Goal: Information Seeking & Learning: Learn about a topic

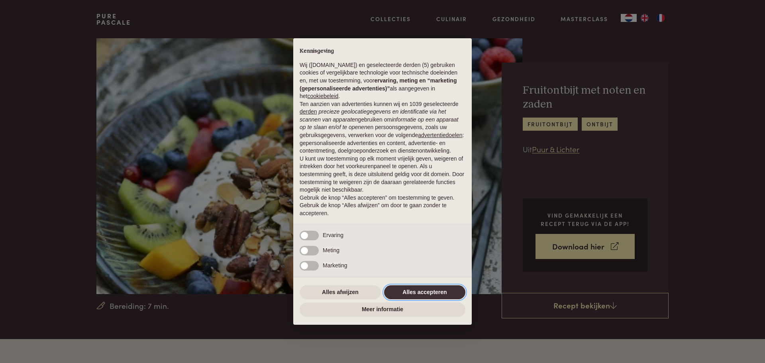
click at [437, 291] on button "Alles accepteren" at bounding box center [424, 292] width 81 height 14
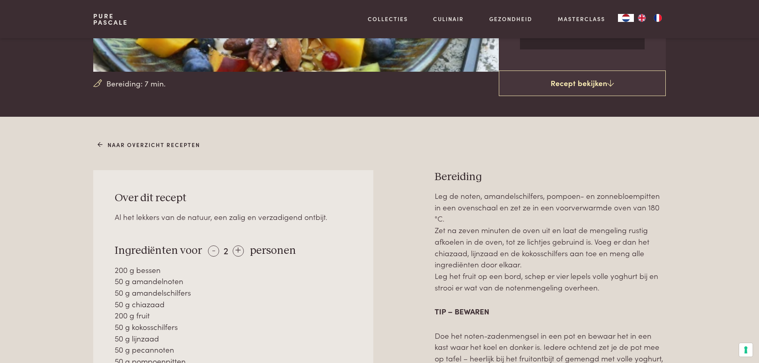
scroll to position [279, 0]
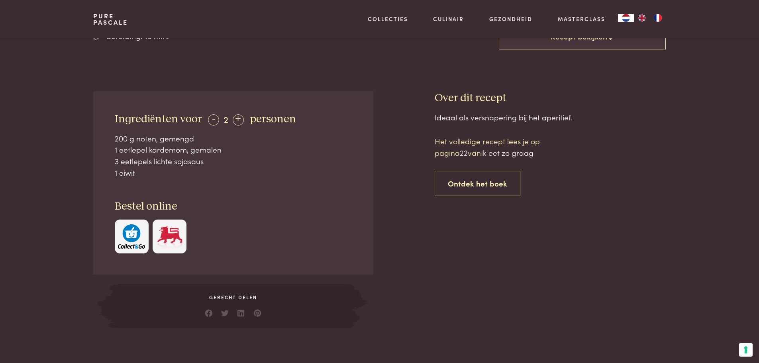
scroll to position [279, 0]
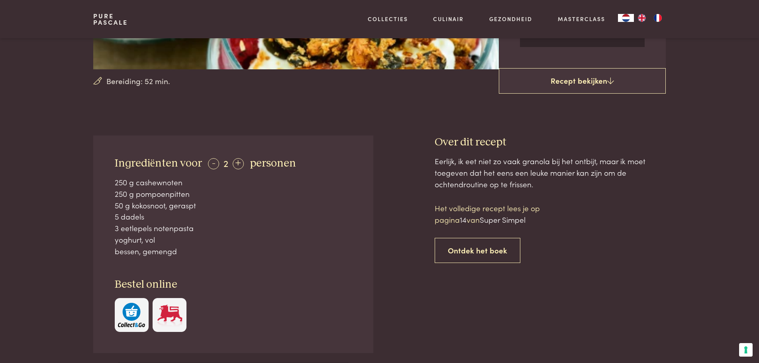
scroll to position [239, 0]
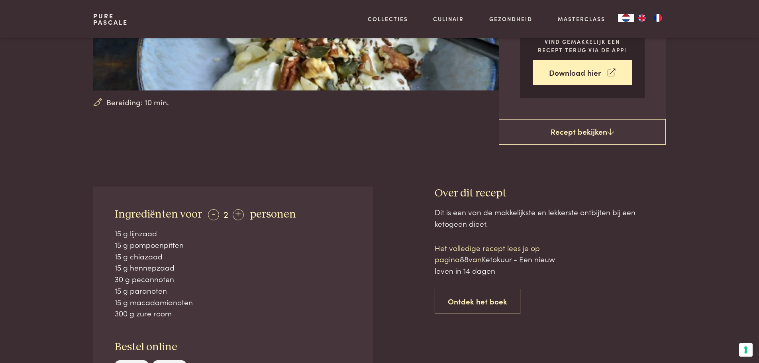
scroll to position [199, 0]
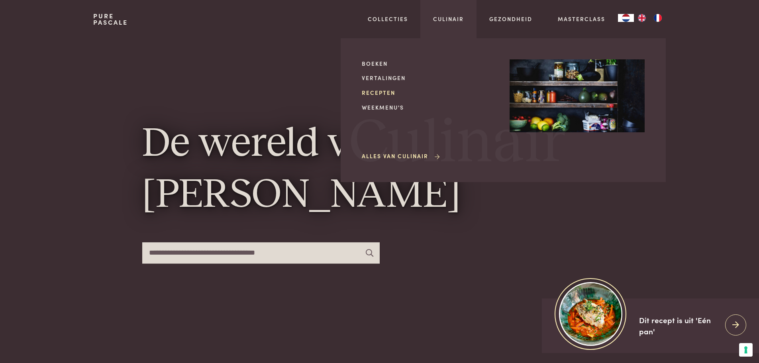
click at [383, 91] on link "Recepten" at bounding box center [429, 92] width 135 height 8
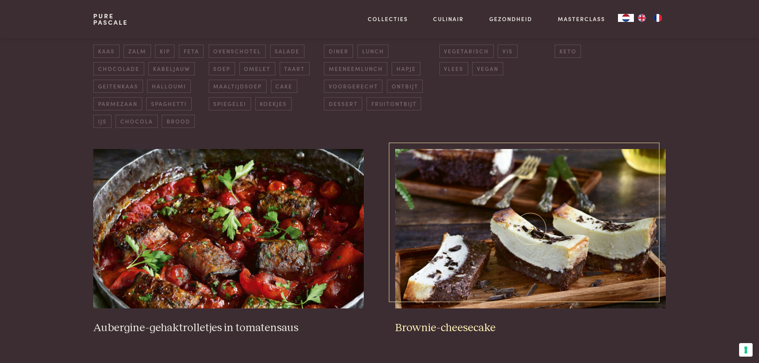
scroll to position [319, 0]
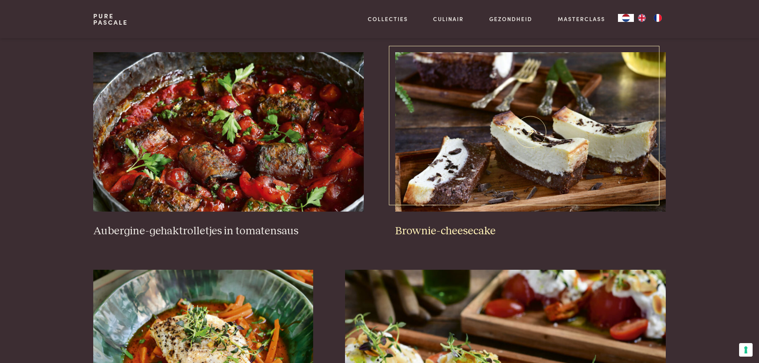
click at [507, 178] on img at bounding box center [530, 131] width 270 height 159
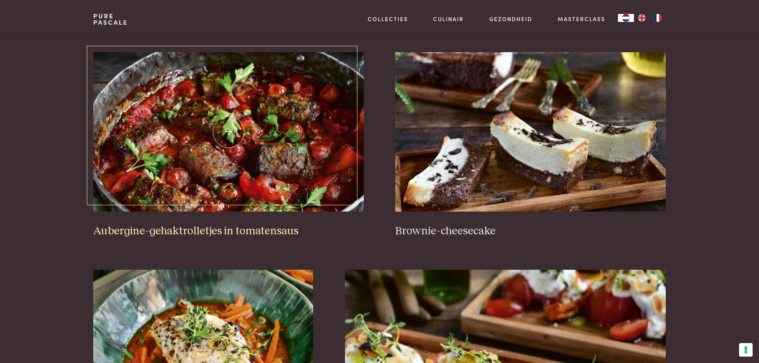
click at [319, 125] on img at bounding box center [228, 131] width 270 height 159
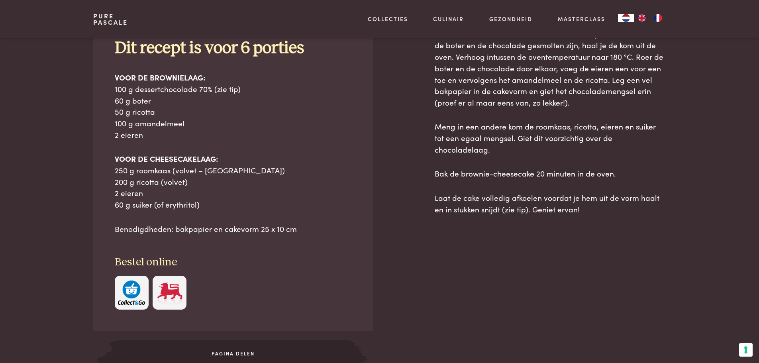
scroll to position [398, 0]
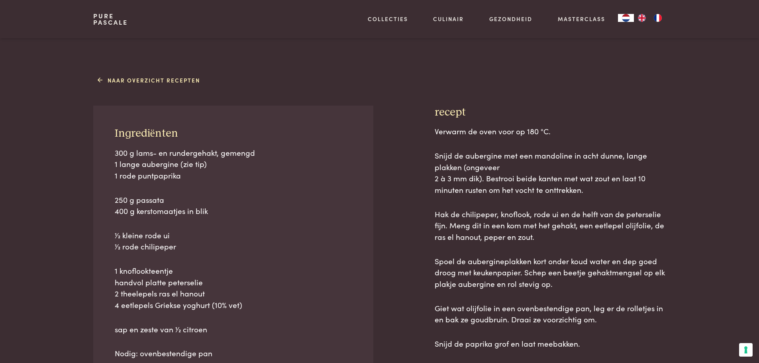
scroll to position [359, 0]
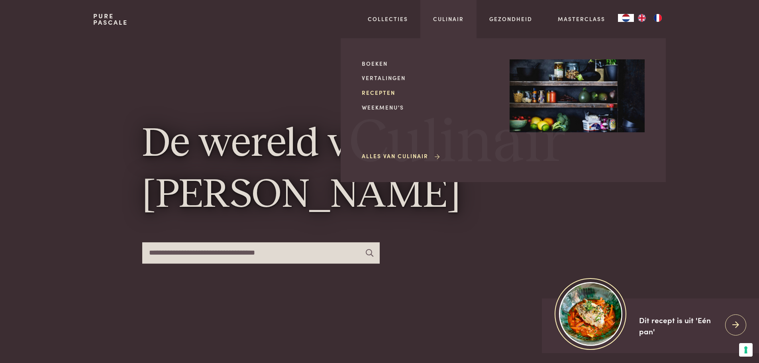
click at [382, 92] on link "Recepten" at bounding box center [429, 92] width 135 height 8
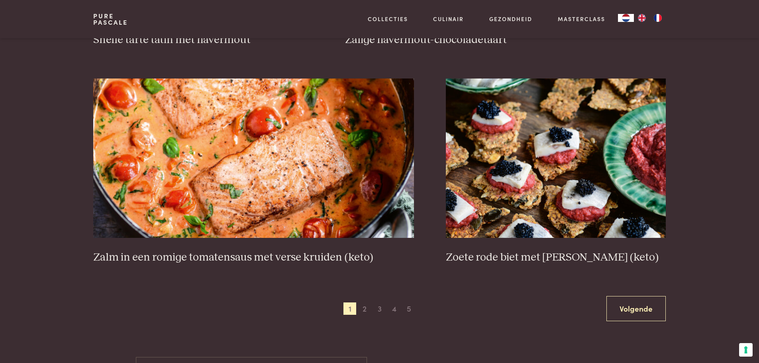
scroll to position [1395, 0]
click at [366, 310] on span "2" at bounding box center [364, 308] width 13 height 13
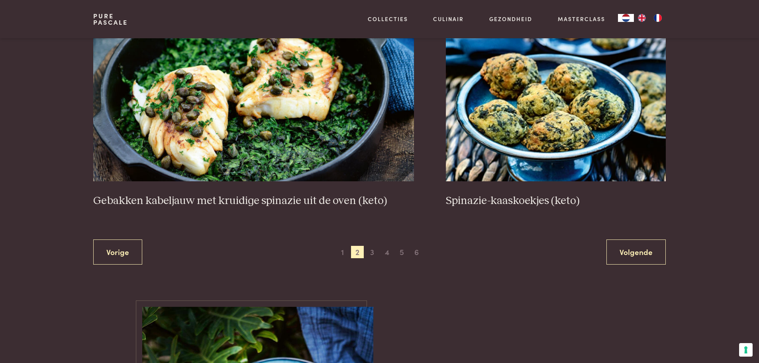
scroll to position [1458, 0]
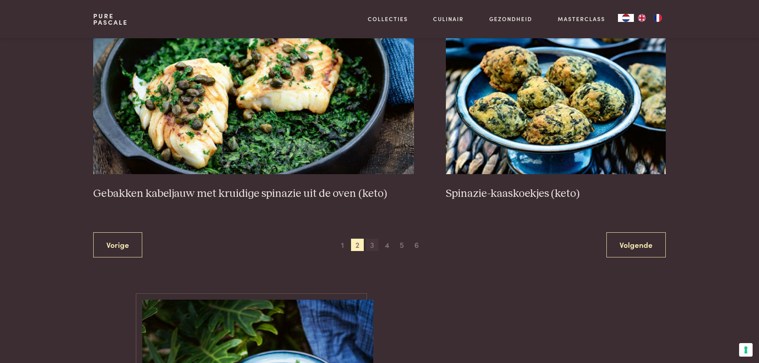
click at [373, 247] on span "3" at bounding box center [372, 245] width 13 height 13
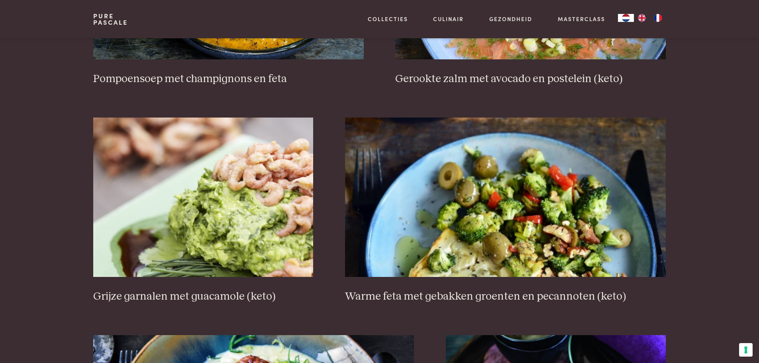
scroll to position [1179, 0]
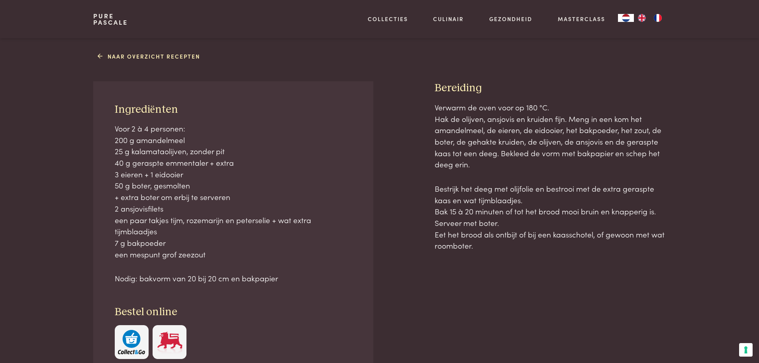
scroll to position [319, 0]
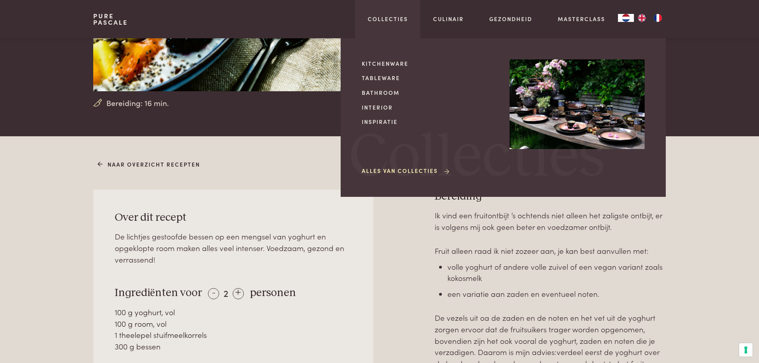
scroll to position [319, 0]
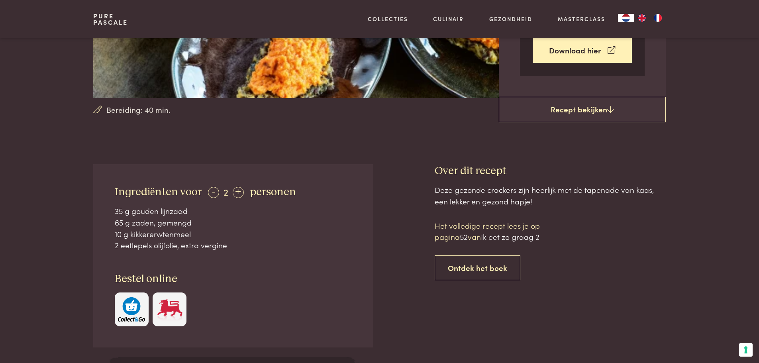
scroll to position [199, 0]
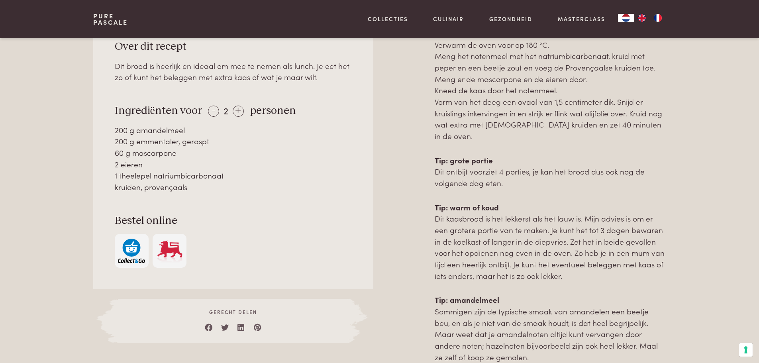
scroll to position [438, 0]
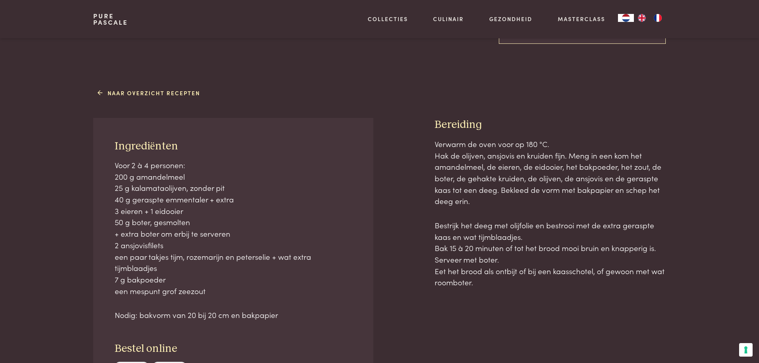
scroll to position [319, 0]
